Goal: Task Accomplishment & Management: Use online tool/utility

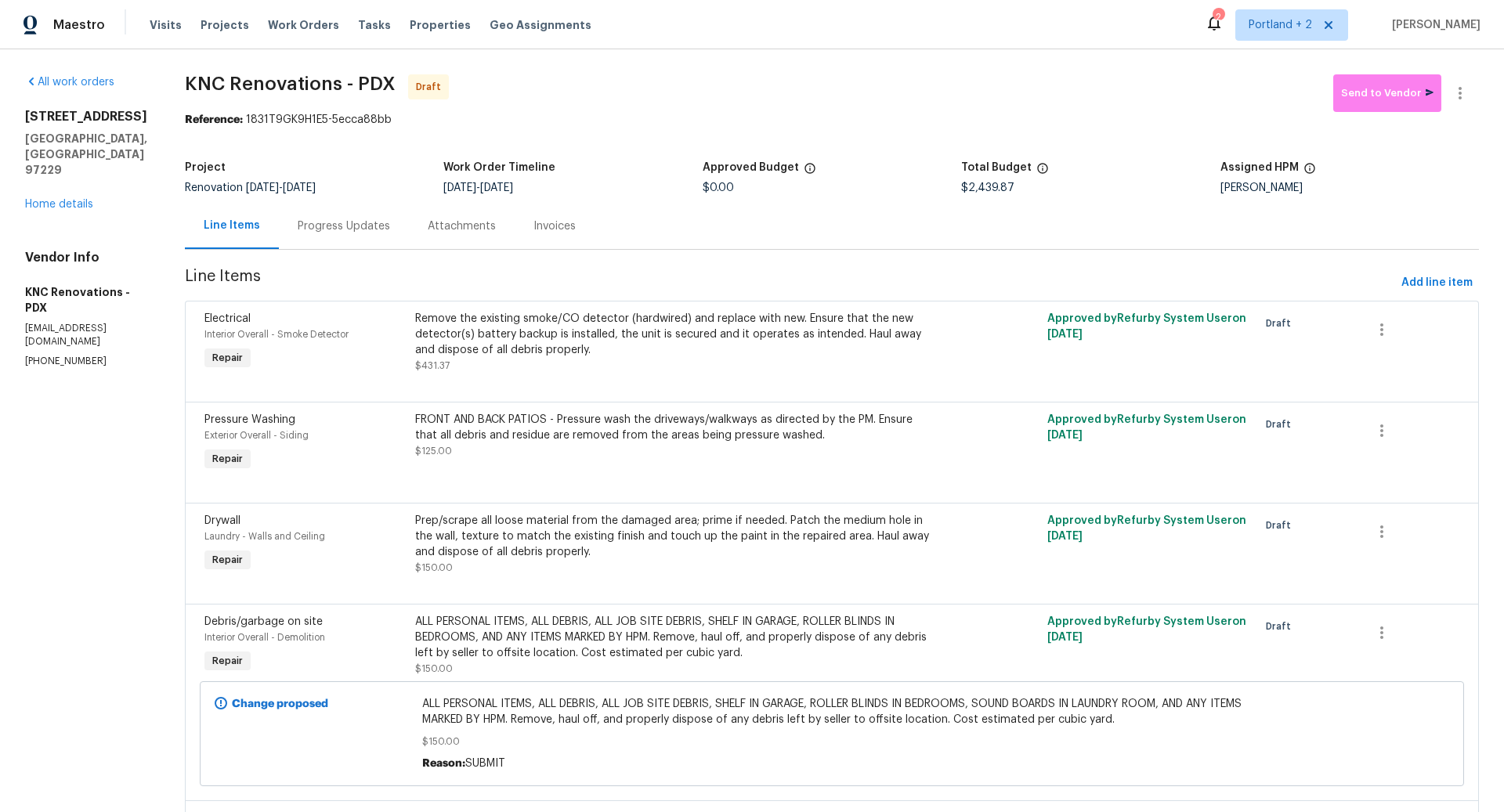
scroll to position [3, 0]
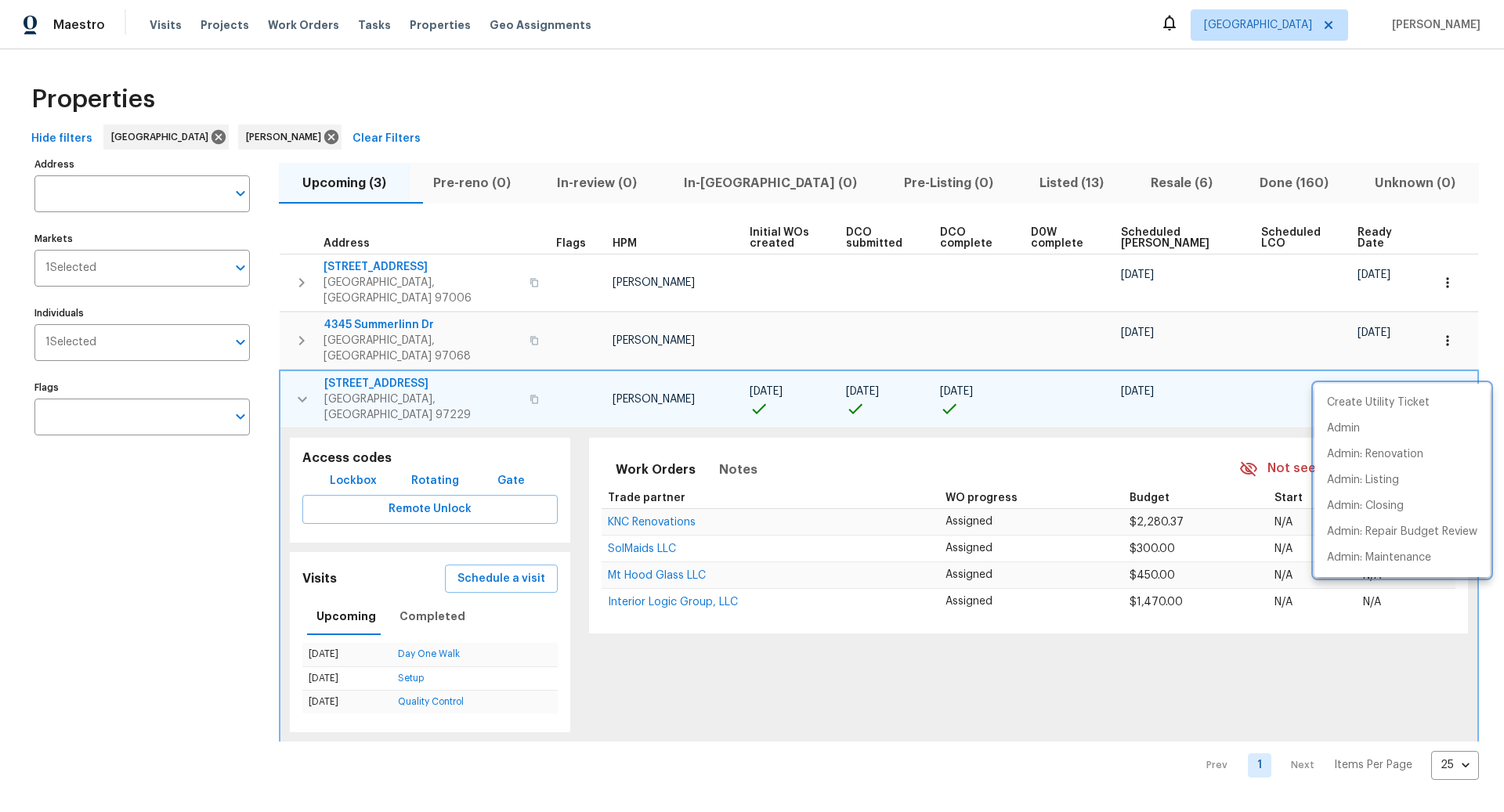
click at [1029, 173] on div at bounding box center [752, 406] width 1504 height 812
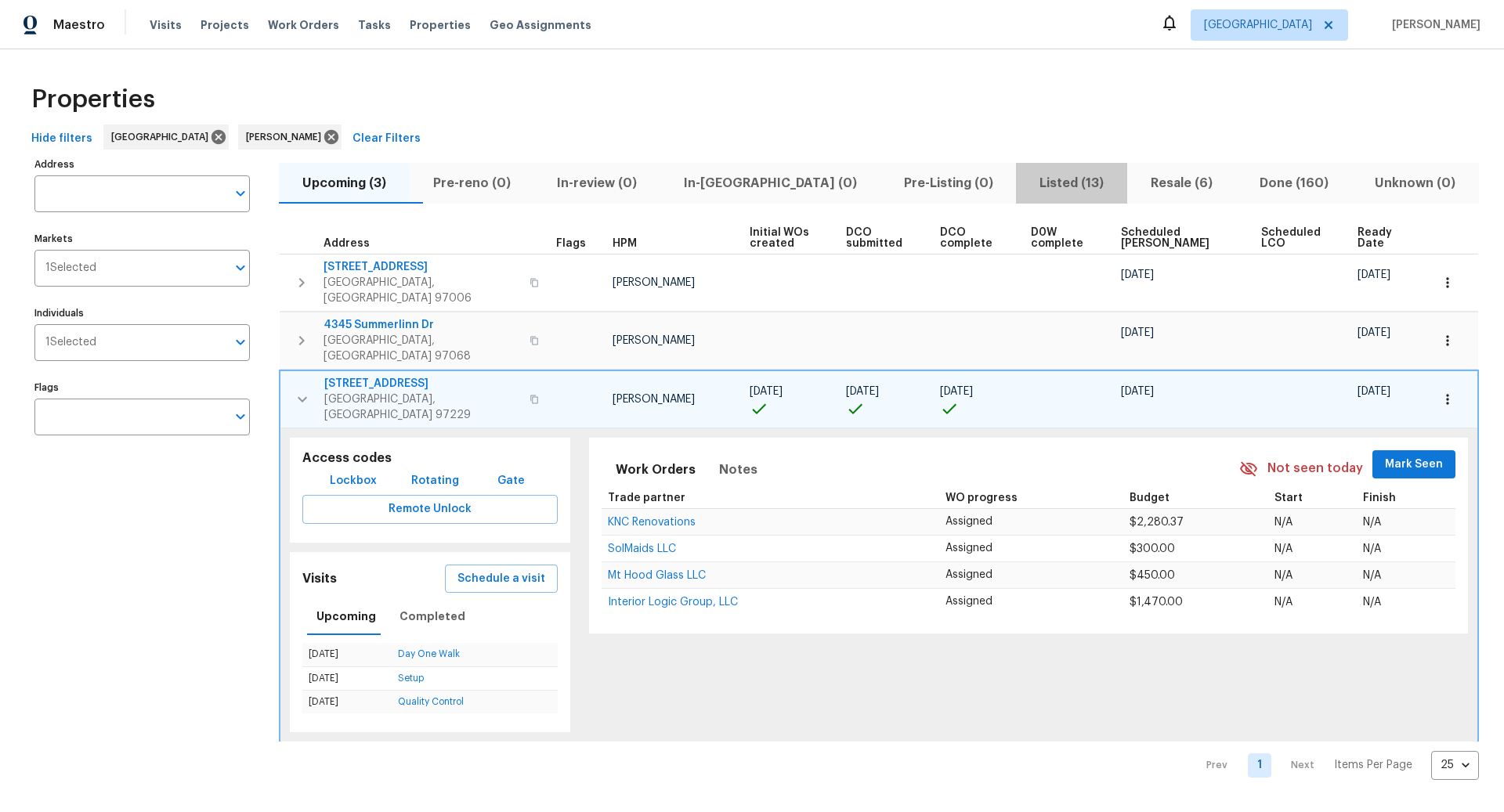
click at [1029, 185] on span "Listed (13)" at bounding box center [1071, 183] width 92 height 21
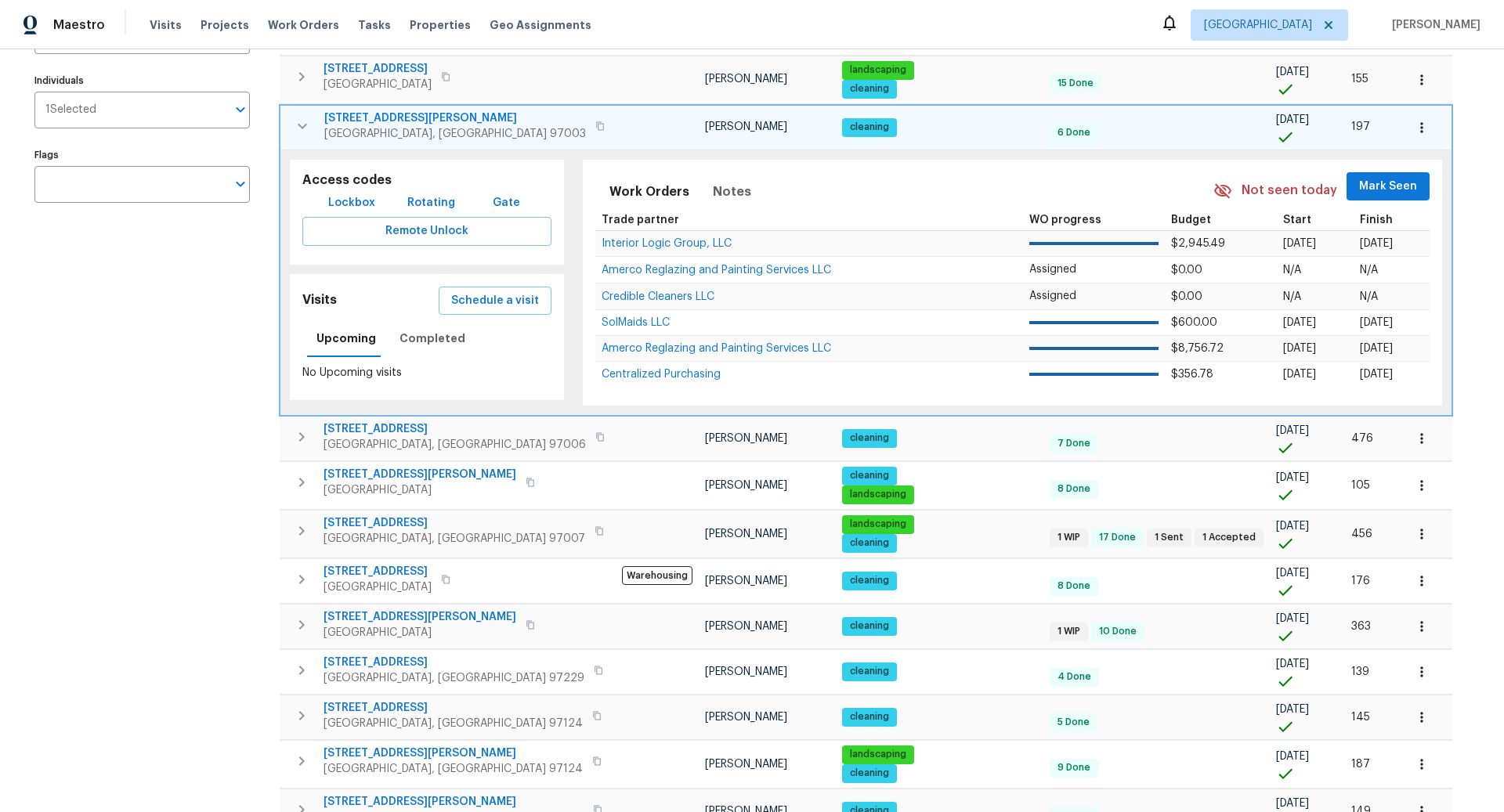
scroll to position [357, 0]
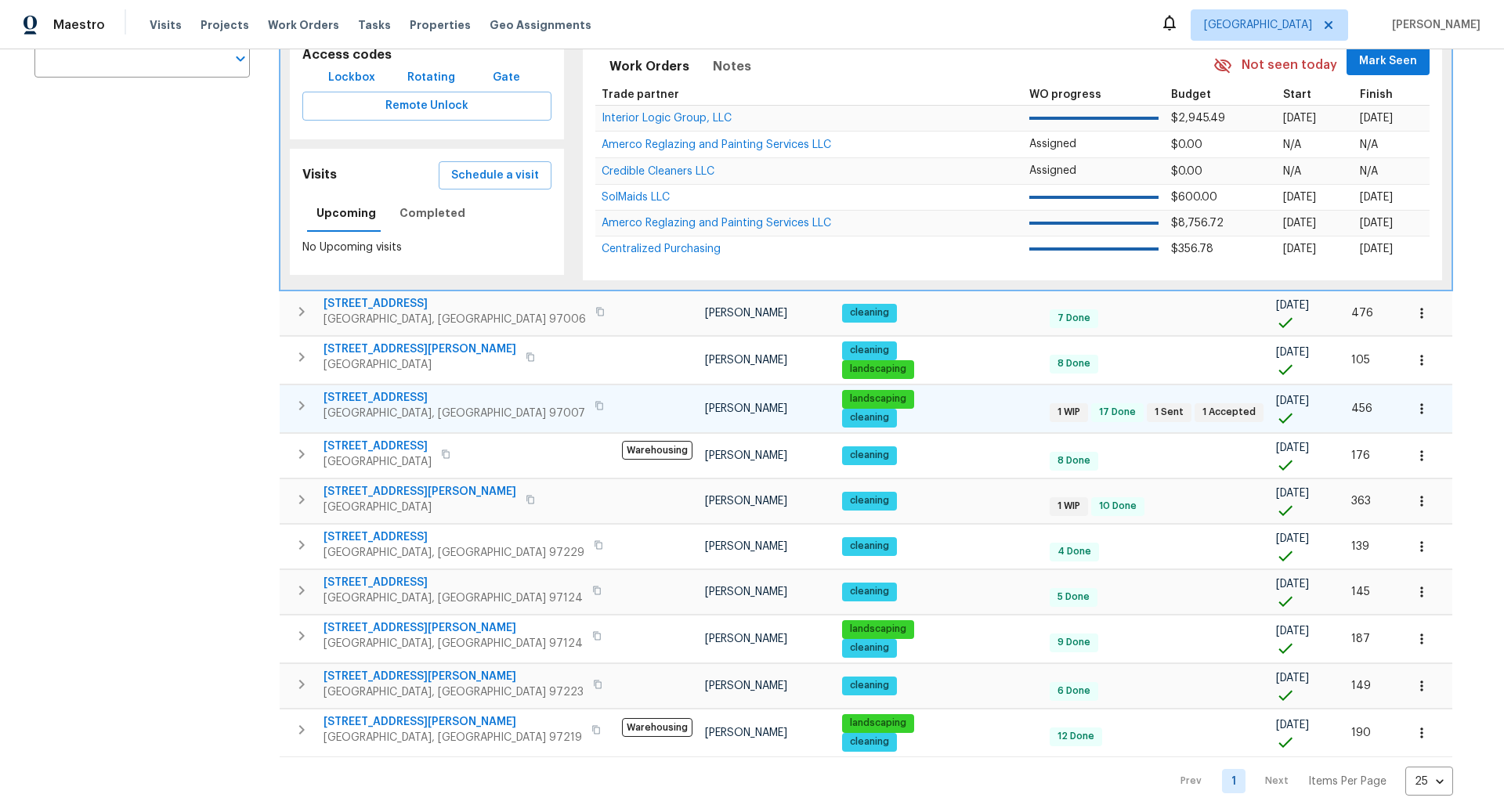
click at [302, 401] on icon "button" at bounding box center [302, 406] width 6 height 9
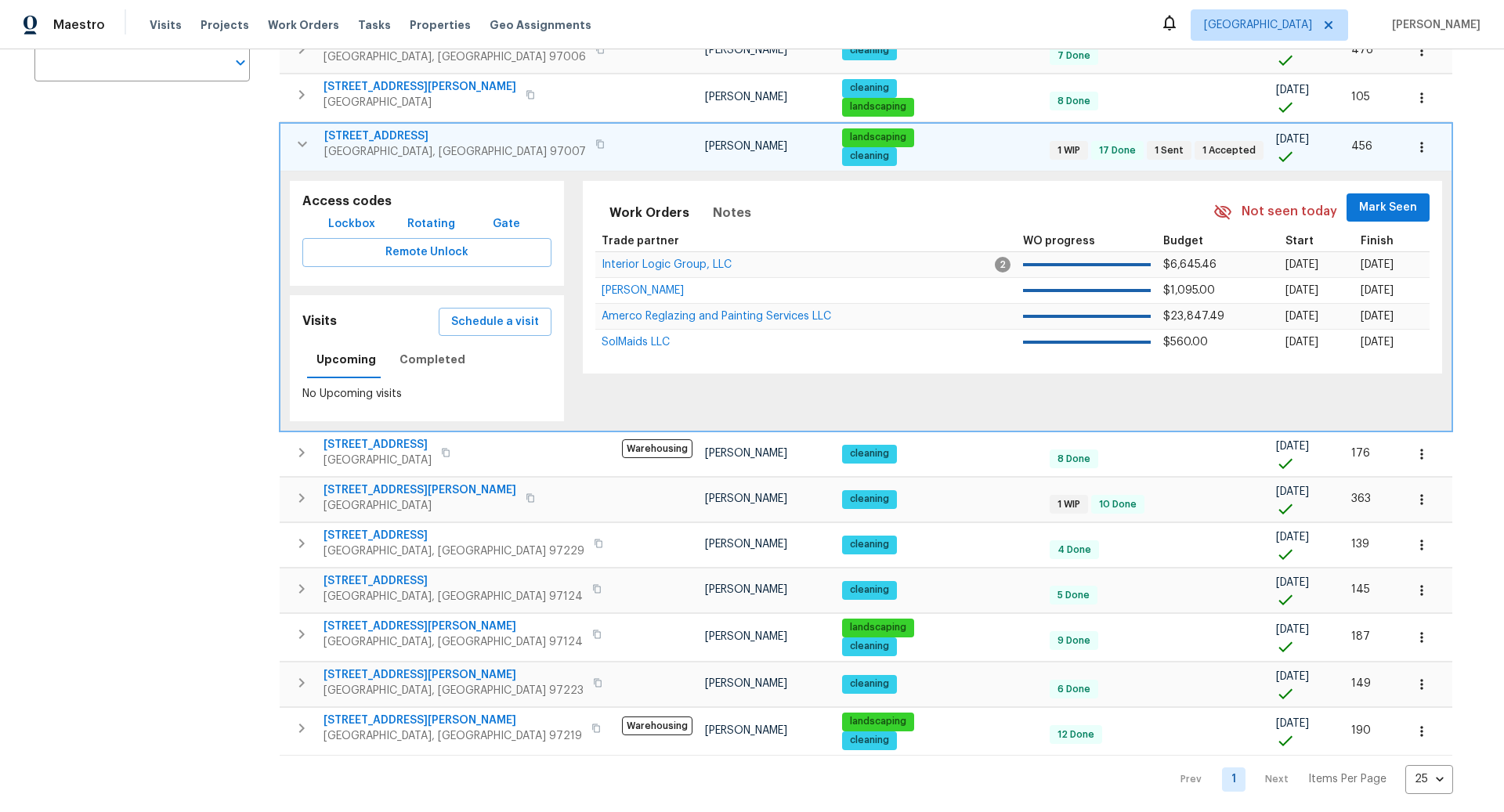
scroll to position [353, 0]
click at [1413, 142] on icon "button" at bounding box center [1421, 147] width 16 height 16
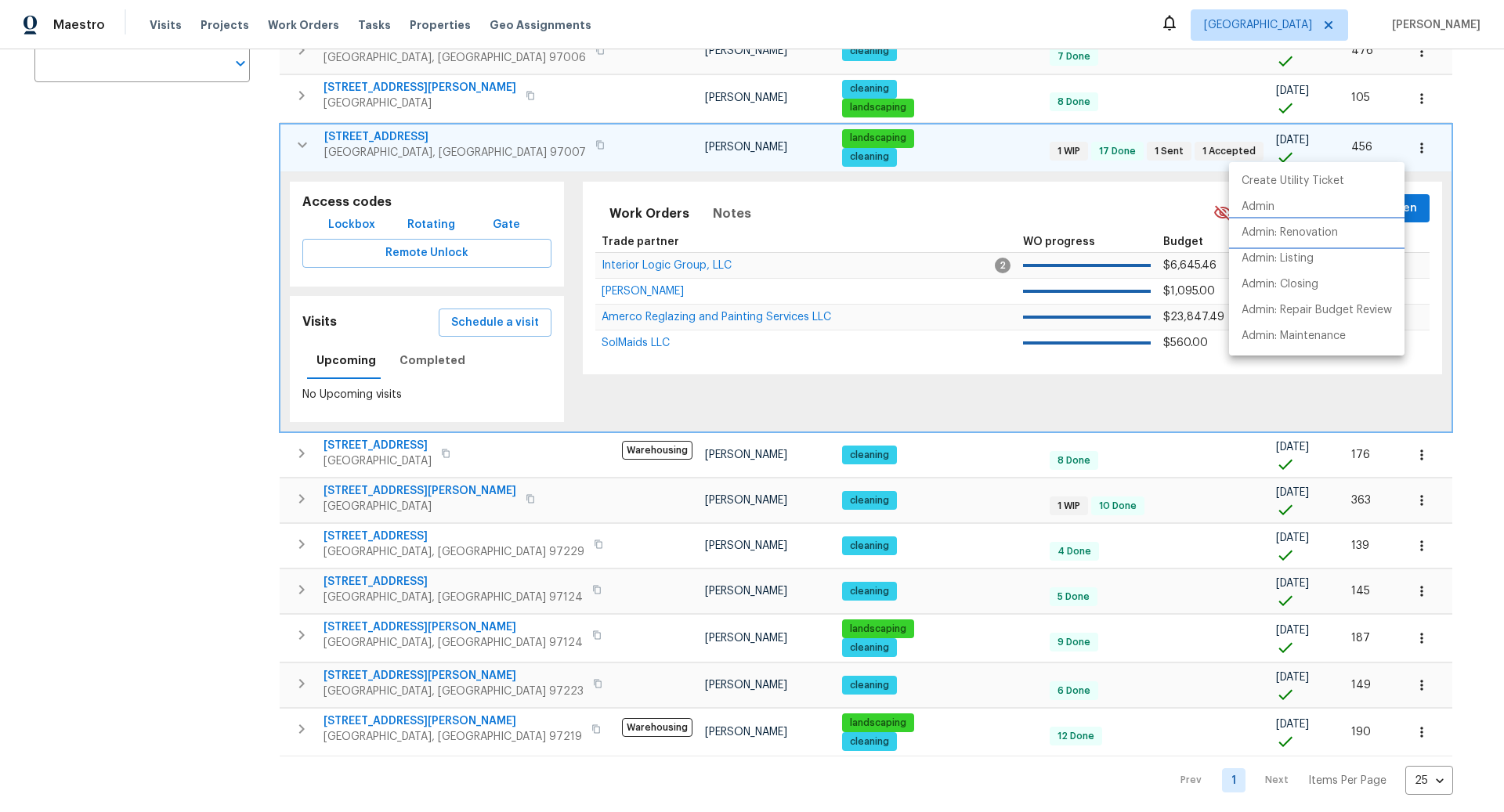
click at [1282, 231] on p "Admin: Renovation" at bounding box center [1289, 233] width 96 height 17
